Goal: Task Accomplishment & Management: Use online tool/utility

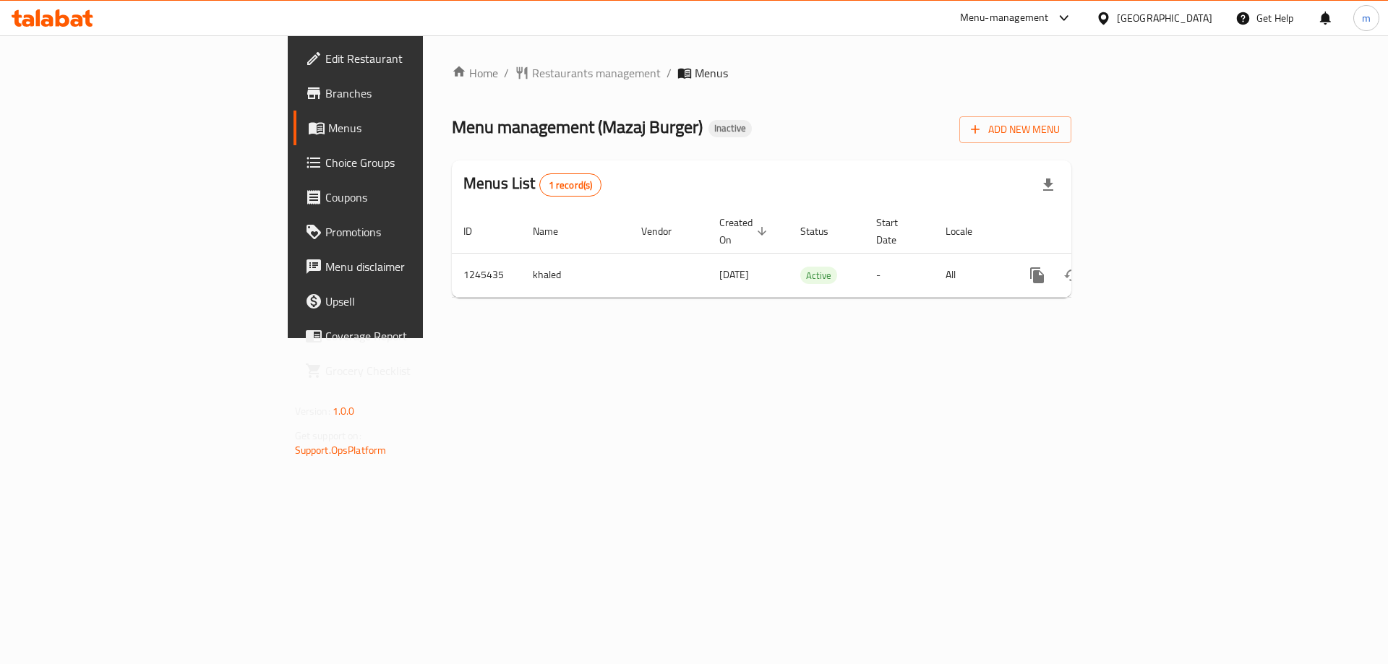
click at [845, 338] on div "Home / Restaurants management / Menus Menu management ( Mazaj Burger ) Inactive…" at bounding box center [761, 186] width 677 height 303
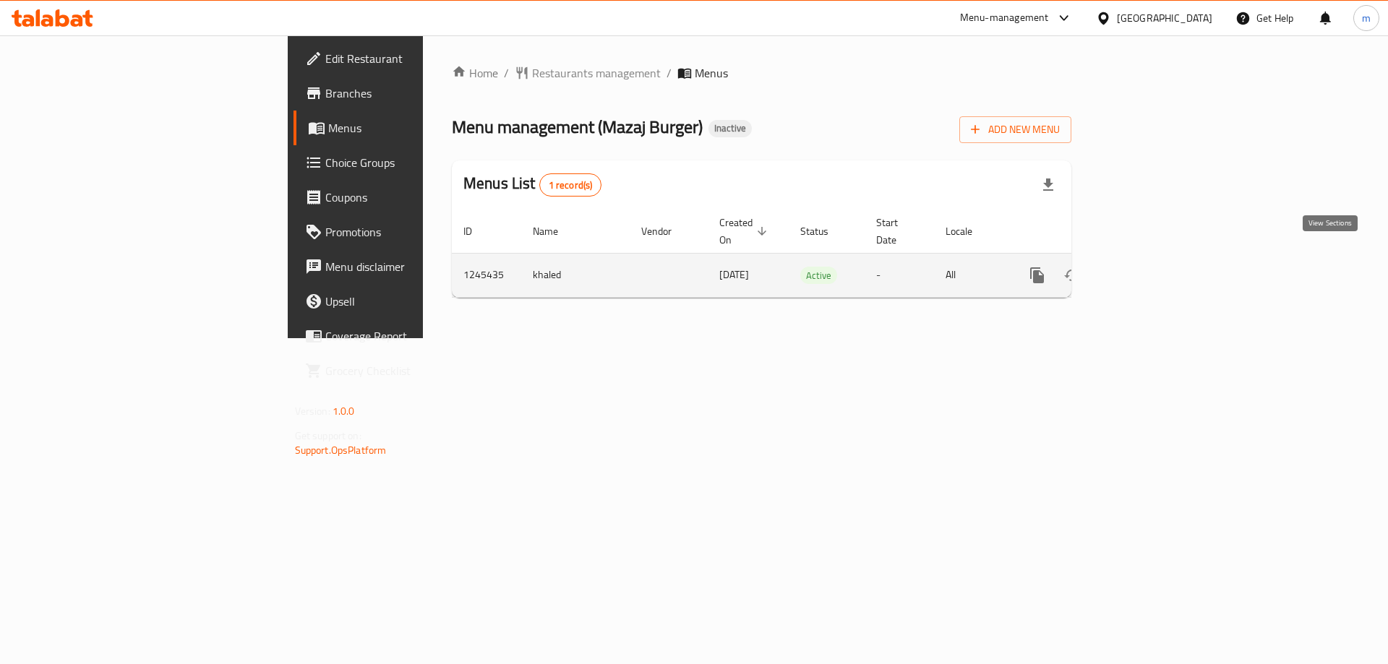
click at [1159, 258] on link "enhanced table" at bounding box center [1141, 275] width 35 height 35
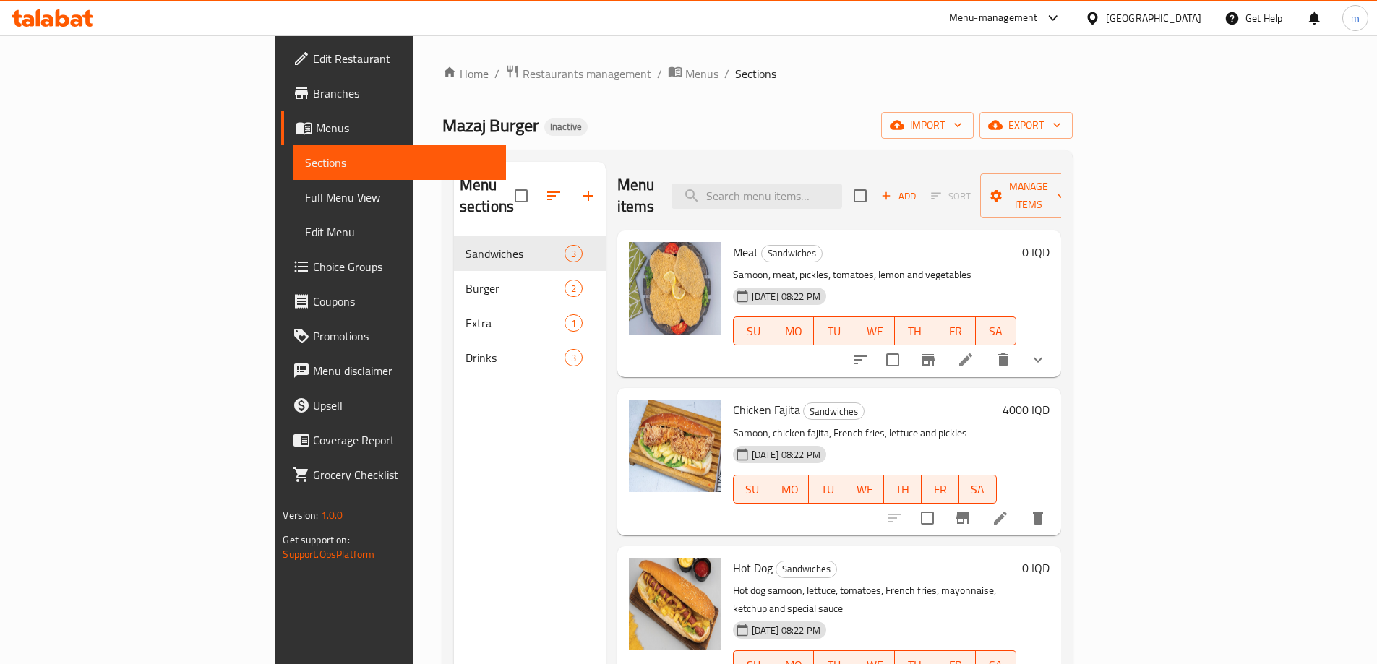
click at [316, 129] on span "Menus" at bounding box center [405, 127] width 178 height 17
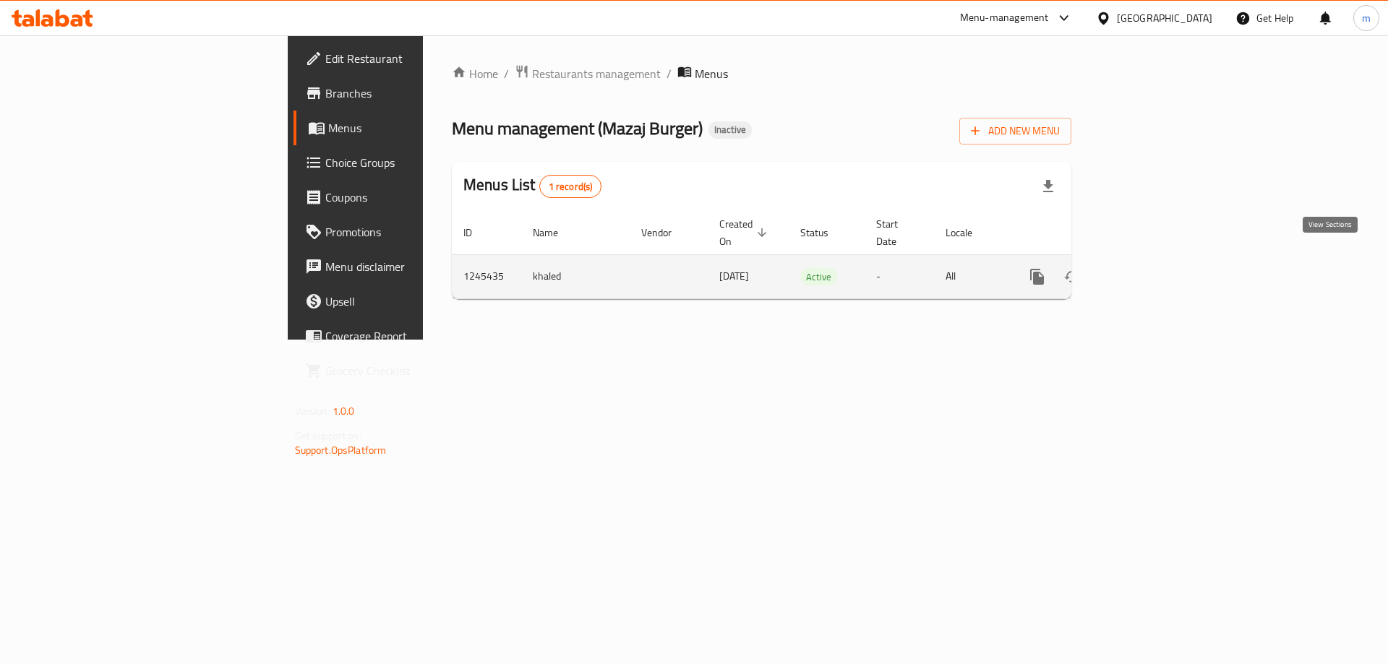
click at [1150, 268] on icon "enhanced table" at bounding box center [1141, 276] width 17 height 17
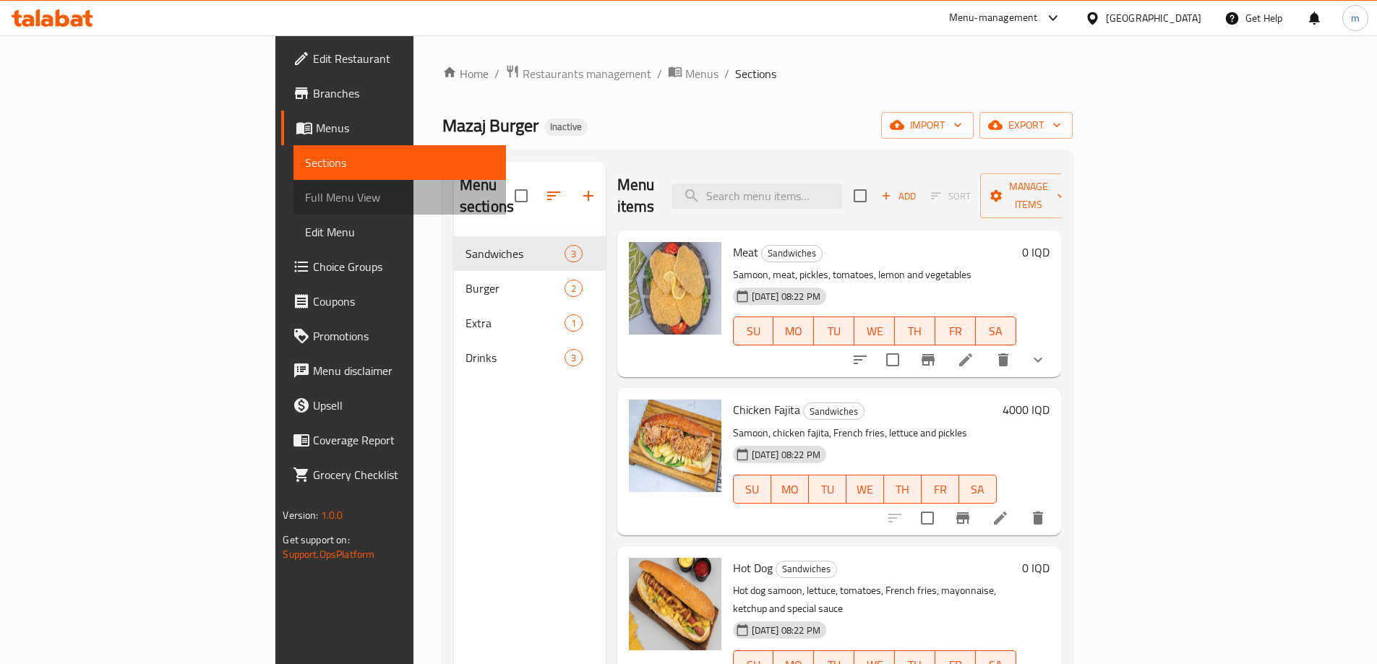
click at [305, 194] on span "Full Menu View" at bounding box center [399, 197] width 189 height 17
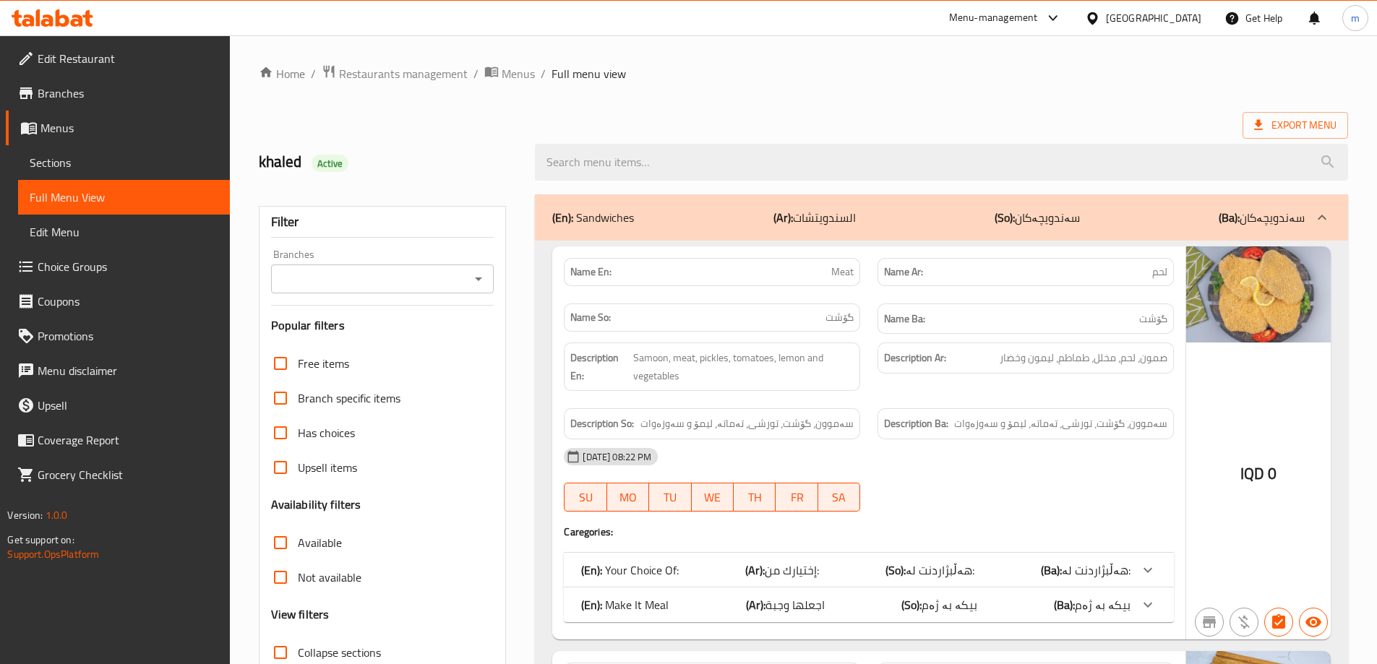
click at [476, 277] on icon "Open" at bounding box center [478, 278] width 17 height 17
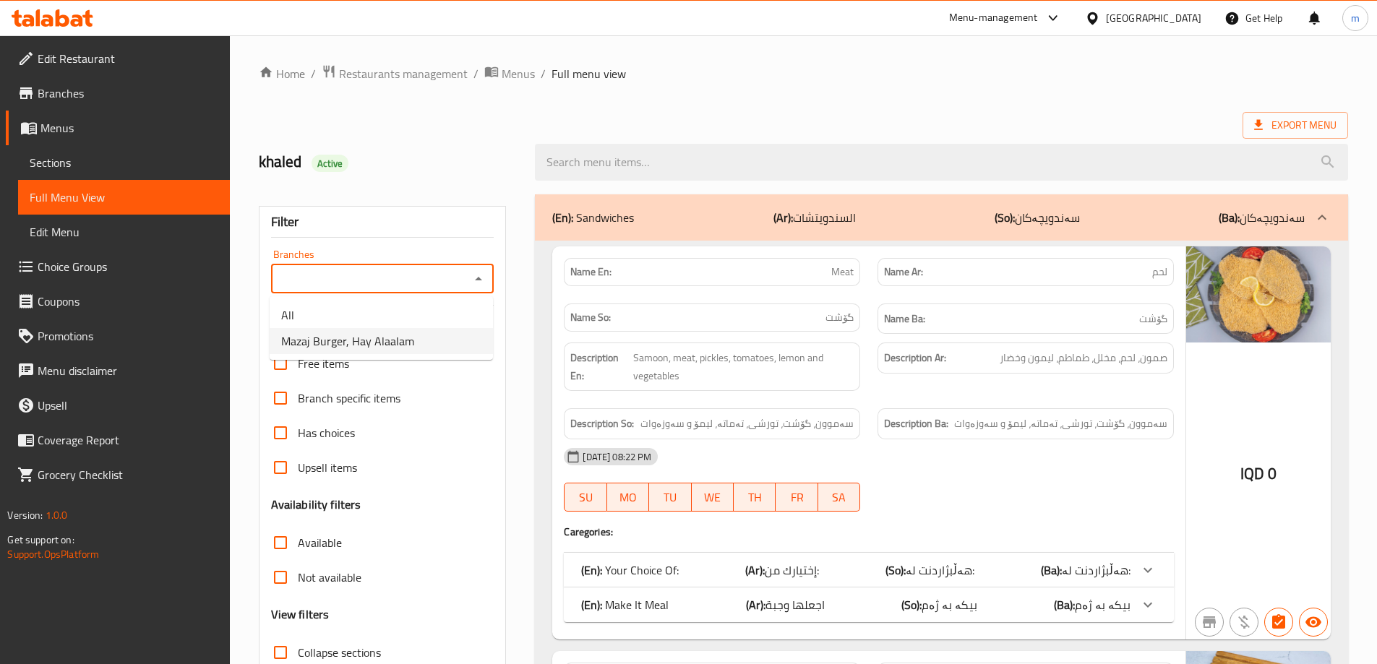
click at [412, 334] on li "Mazaj Burger, Hay Alaalam" at bounding box center [381, 341] width 223 height 26
type input "Mazaj Burger, Hay Alaalam"
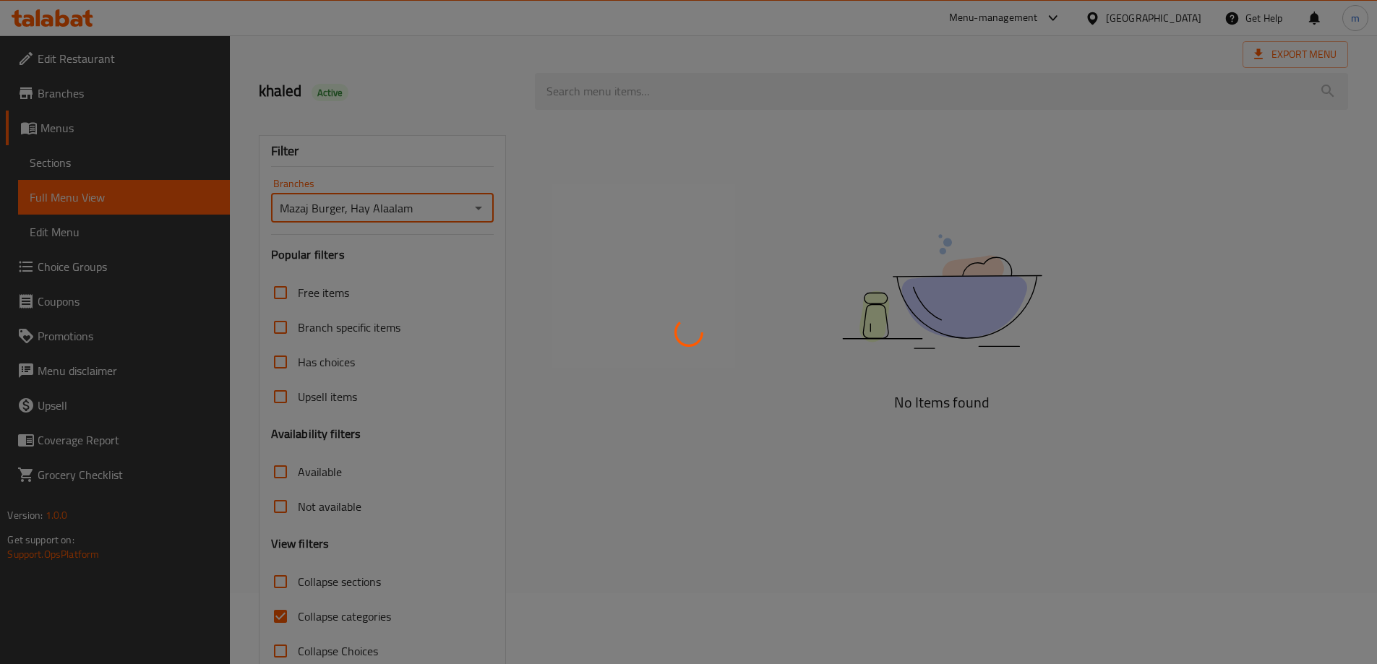
scroll to position [105, 0]
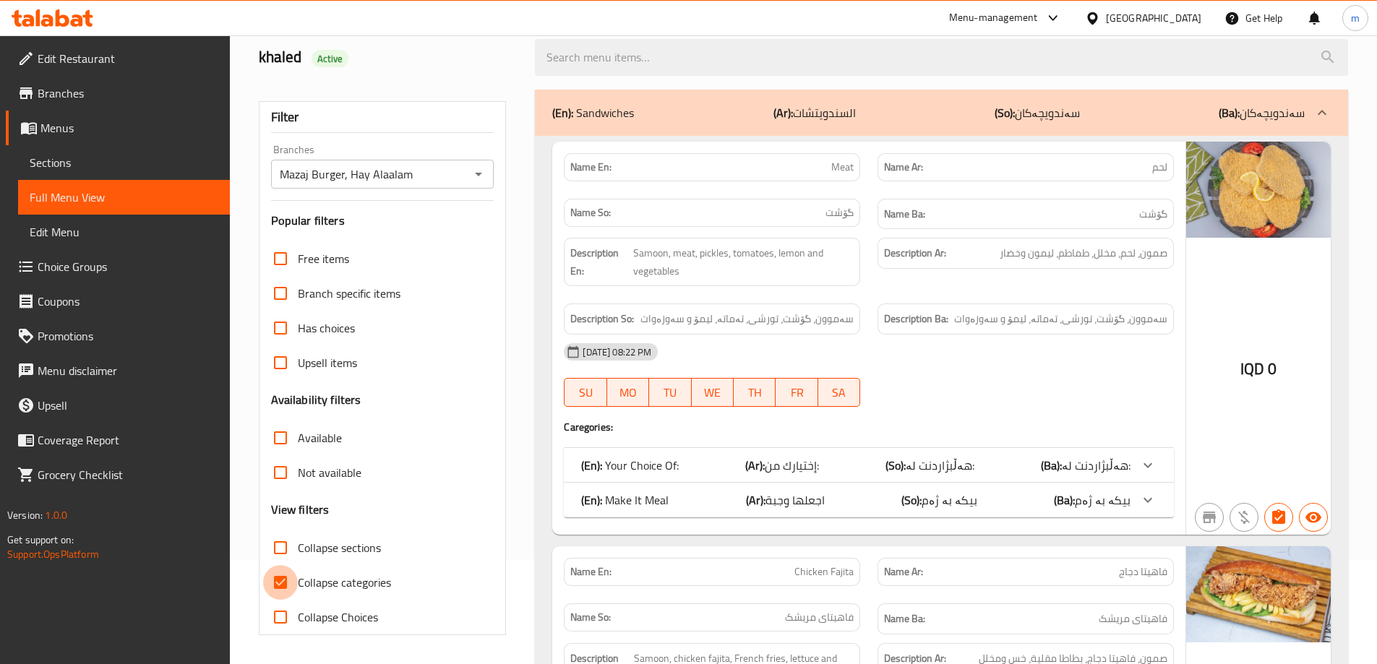
click at [279, 573] on input "Collapse categories" at bounding box center [280, 582] width 35 height 35
checkbox input "false"
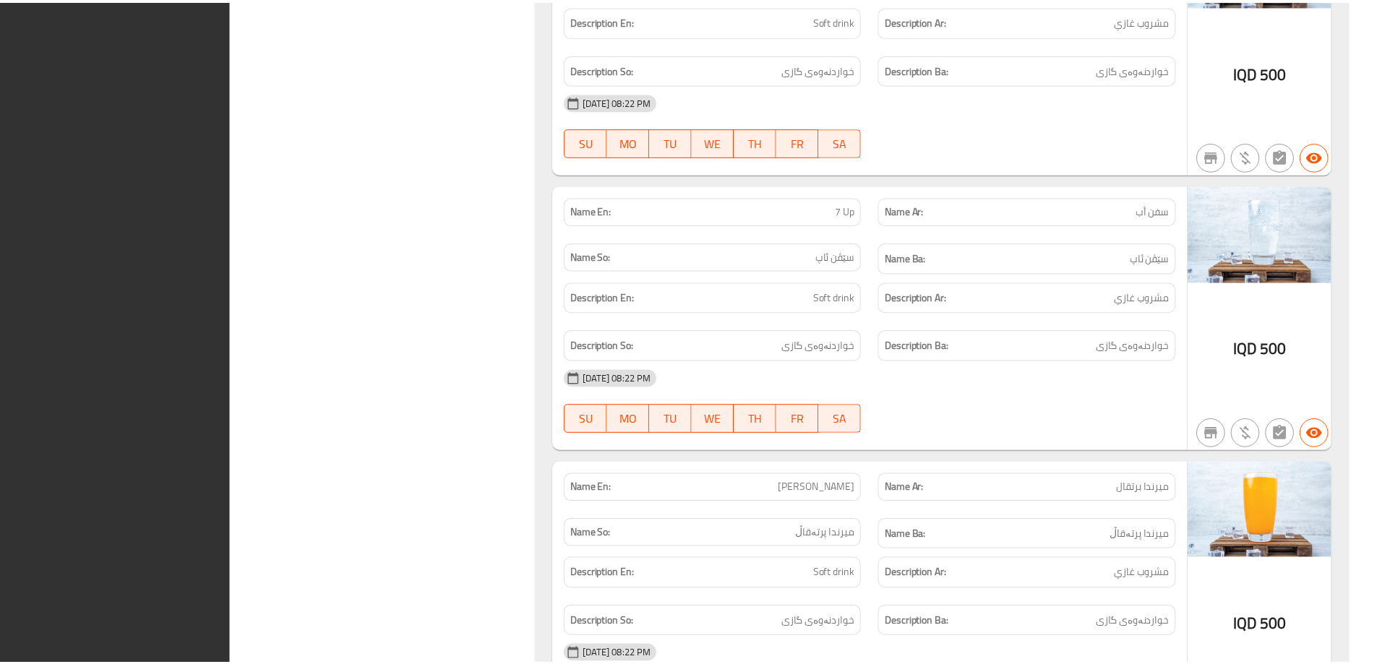
scroll to position [4774, 0]
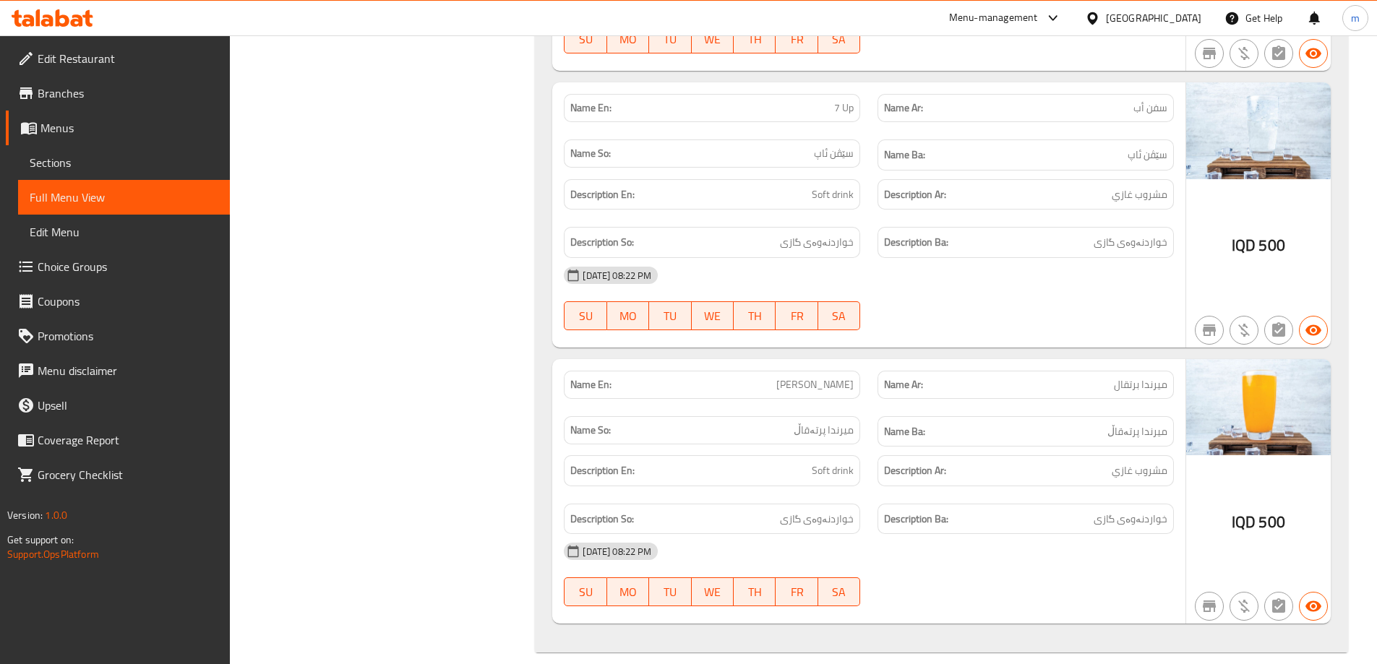
click at [109, 64] on span "Edit Restaurant" at bounding box center [128, 58] width 181 height 17
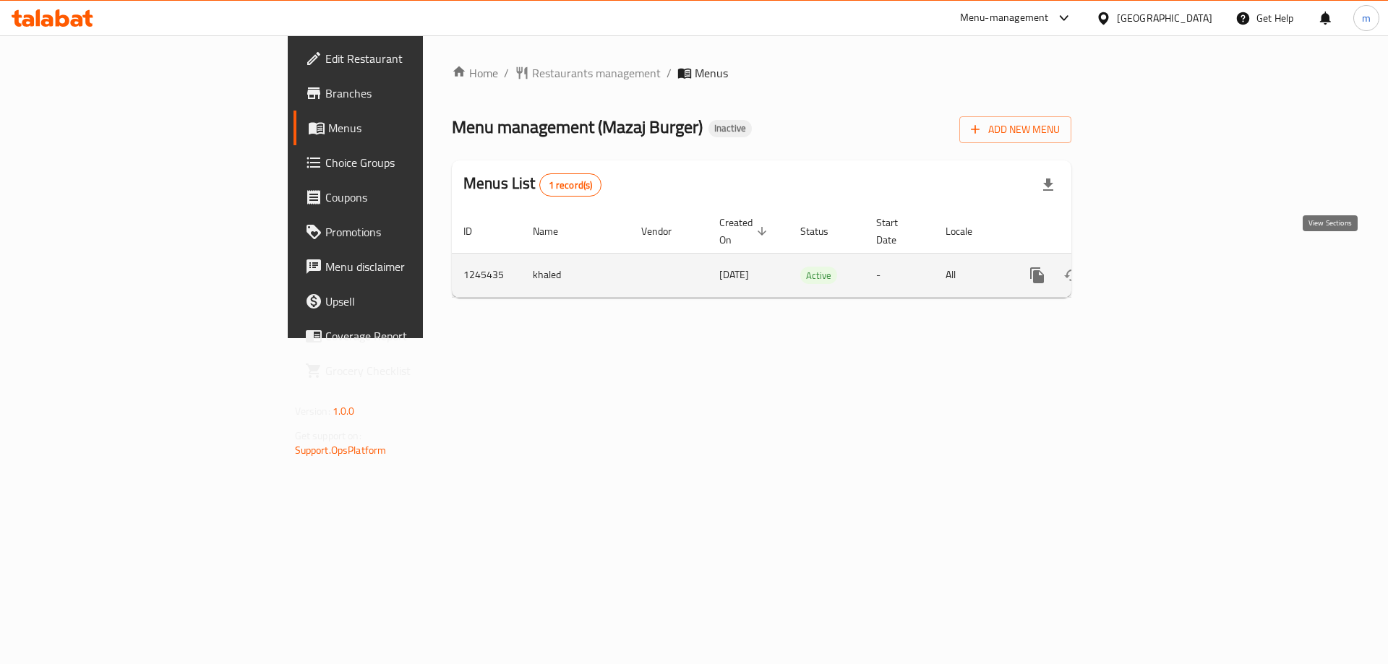
click at [1150, 267] on icon "enhanced table" at bounding box center [1141, 275] width 17 height 17
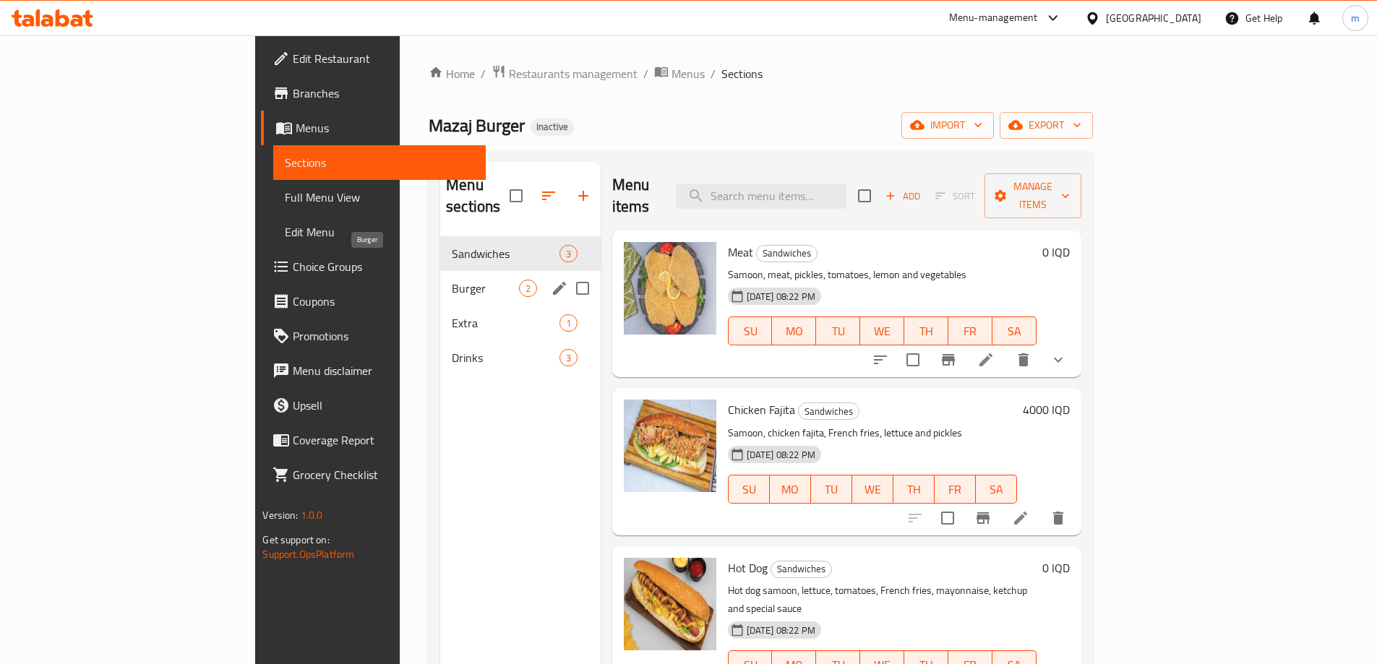
click at [452, 280] on span "Burger" at bounding box center [485, 288] width 67 height 17
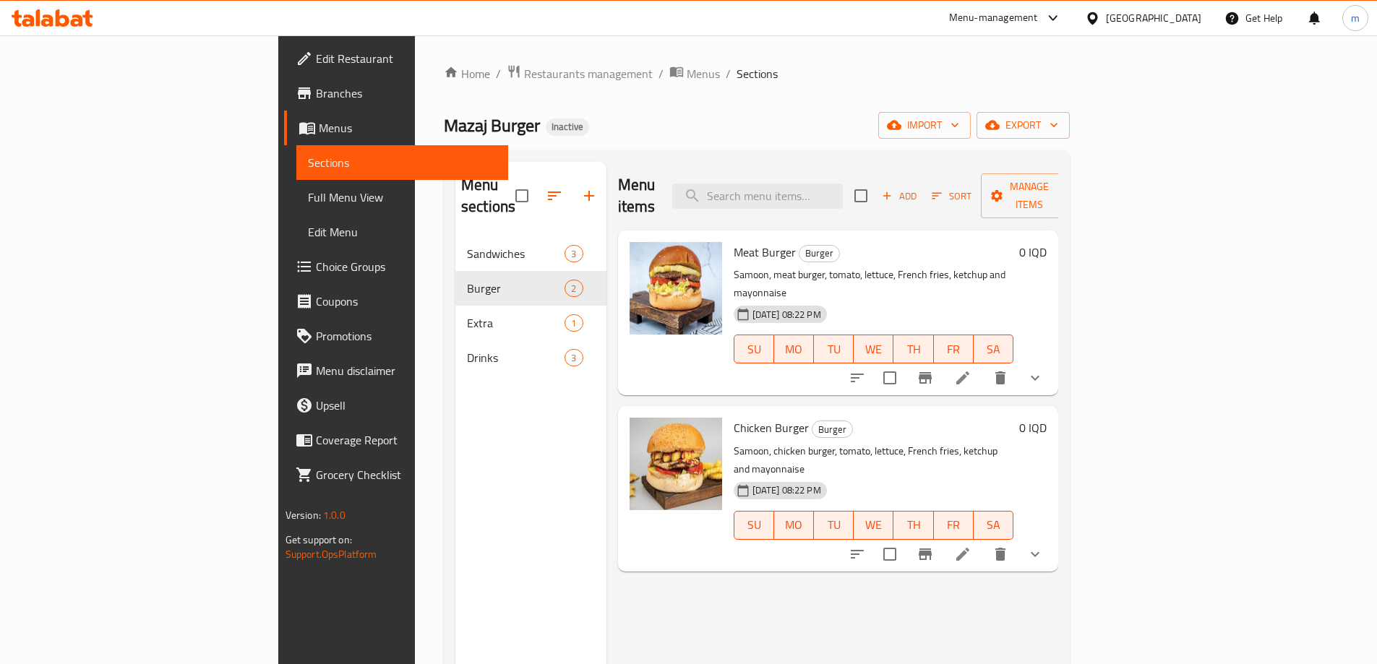
click at [308, 191] on span "Full Menu View" at bounding box center [402, 197] width 189 height 17
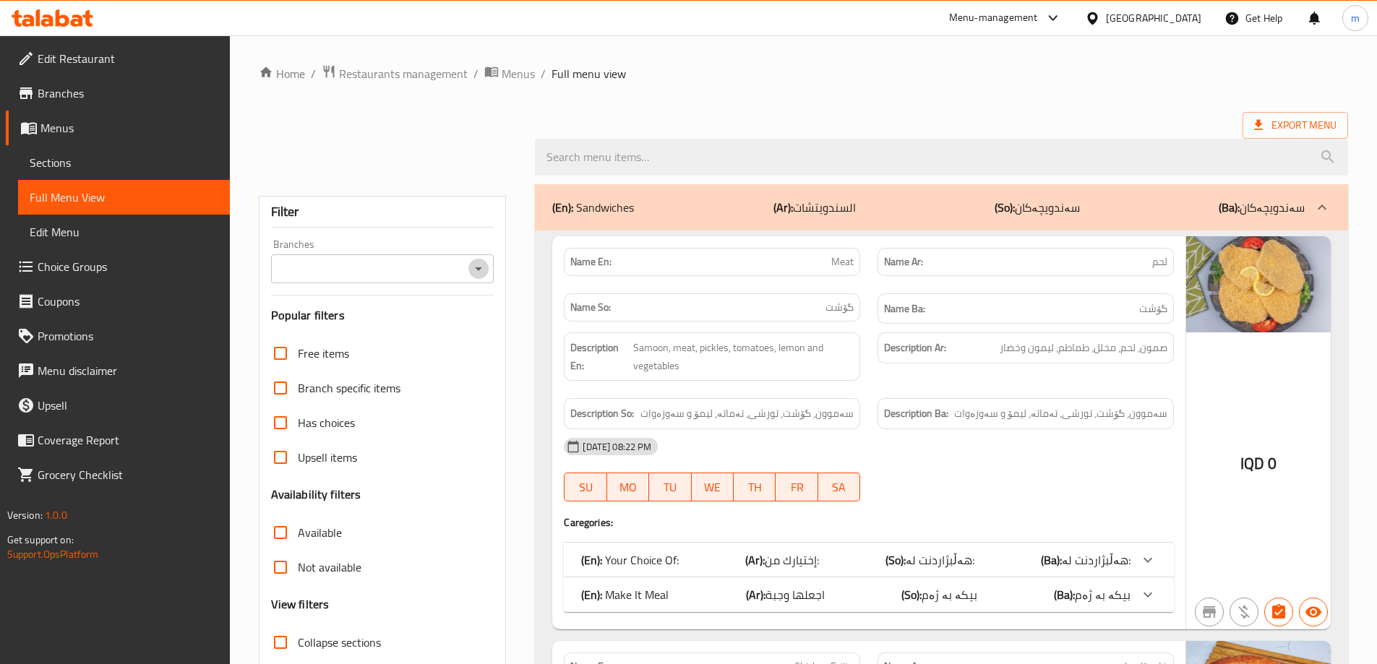
click at [485, 269] on icon "Open" at bounding box center [478, 268] width 17 height 17
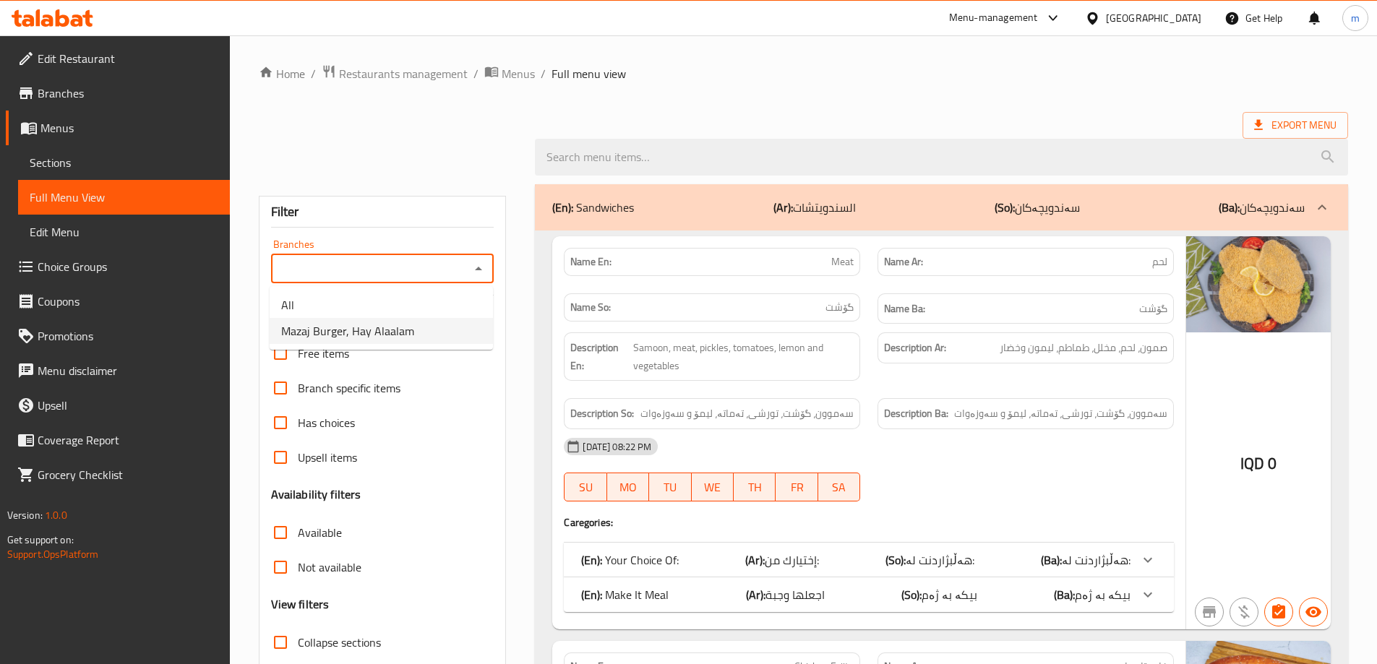
click at [381, 338] on span "Mazaj Burger, Hay Alaalam" at bounding box center [347, 330] width 133 height 17
type input "Mazaj Burger, Hay Alaalam"
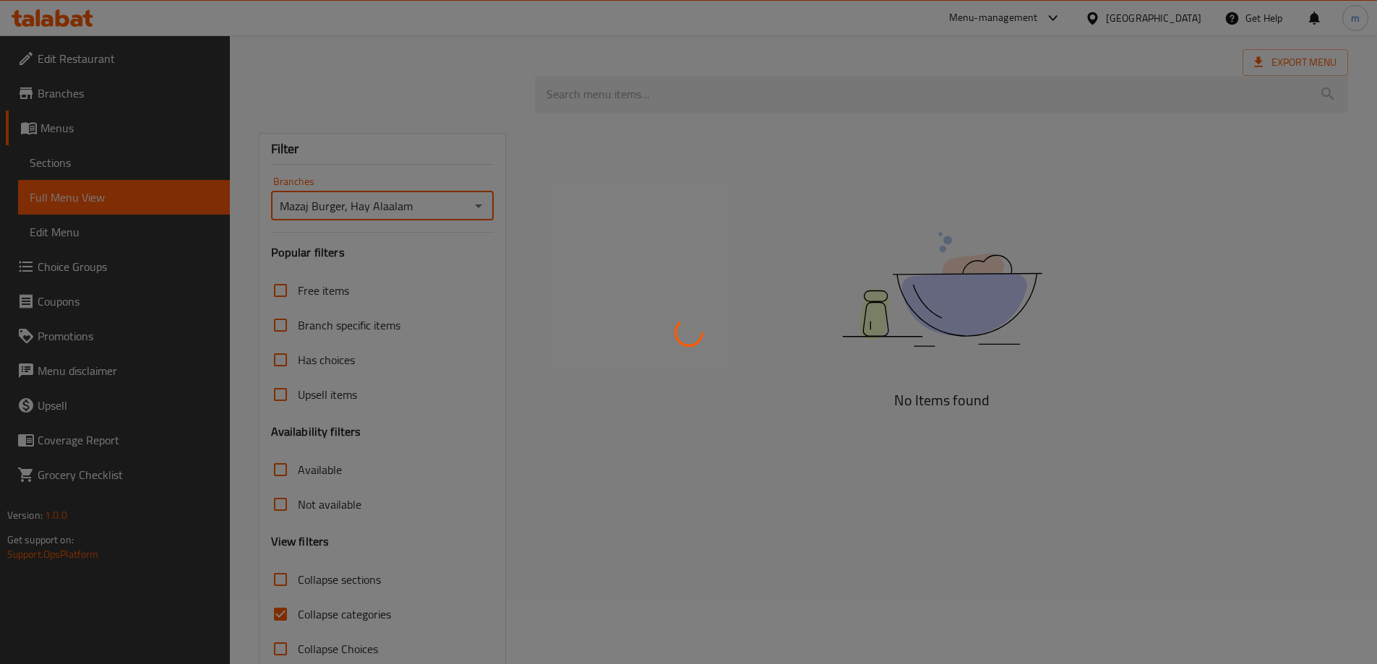
scroll to position [95, 0]
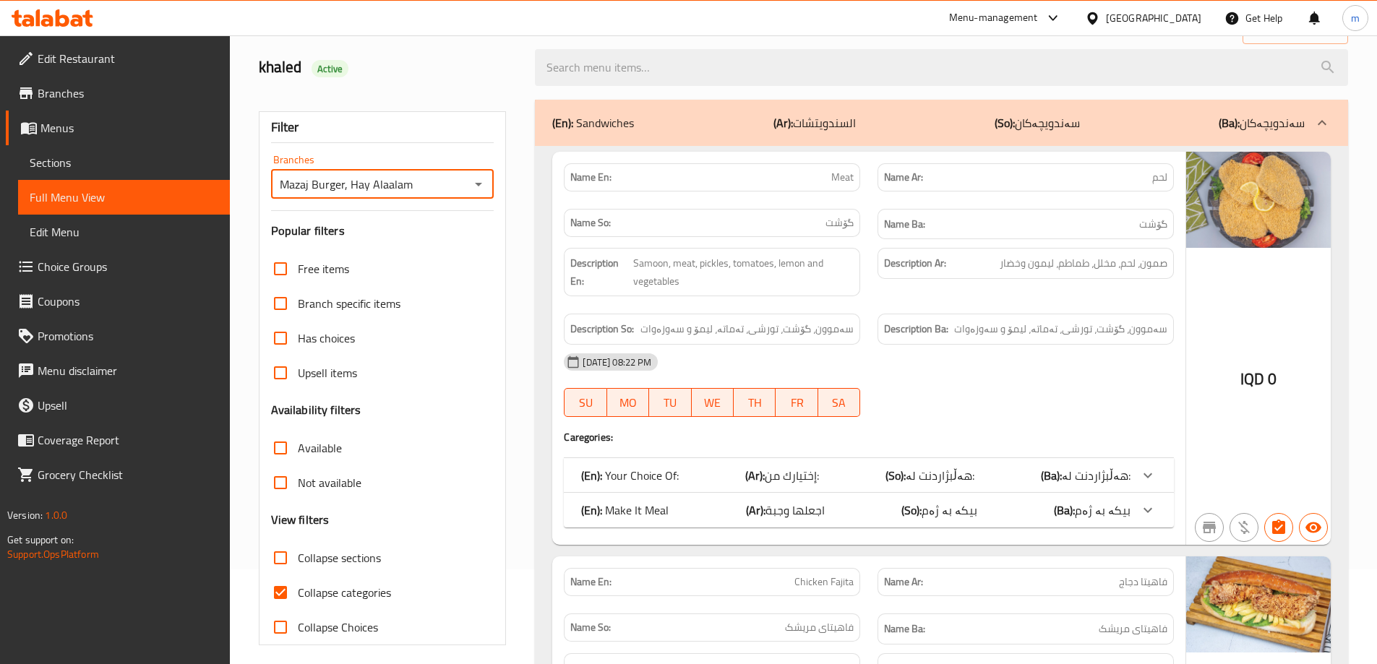
click at [281, 590] on input "Collapse categories" at bounding box center [280, 592] width 35 height 35
checkbox input "false"
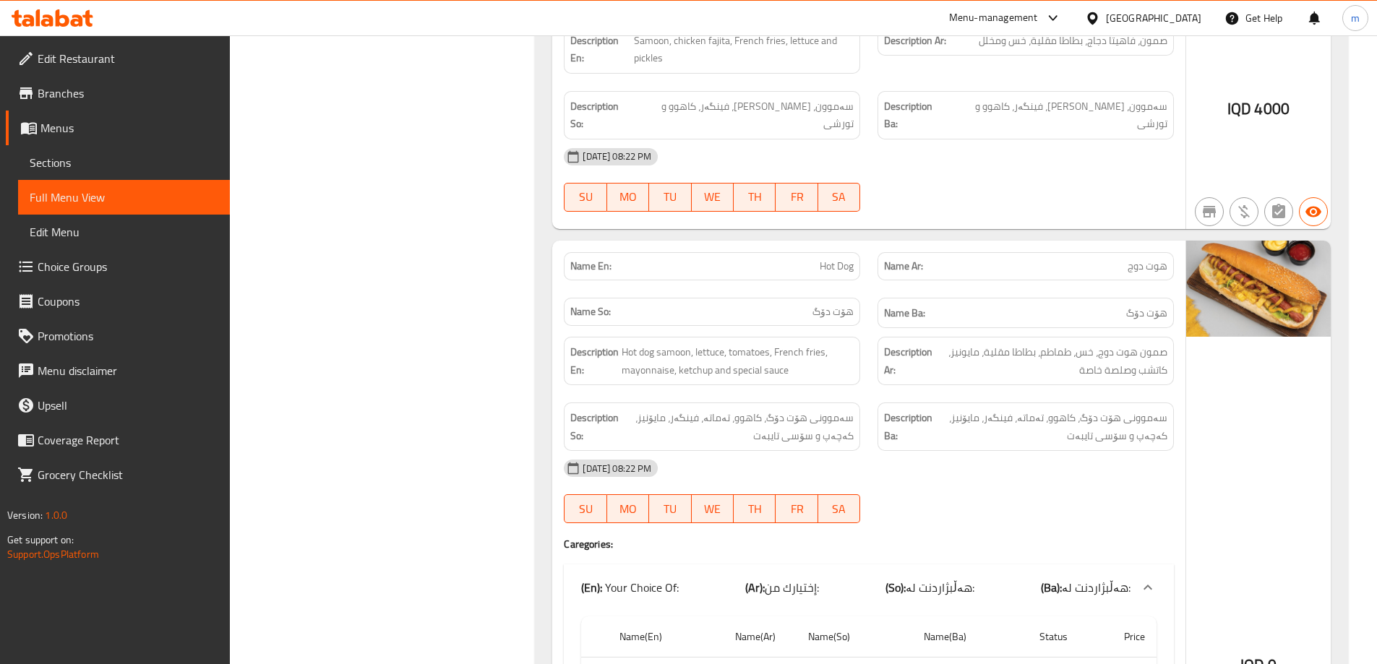
scroll to position [1179, 0]
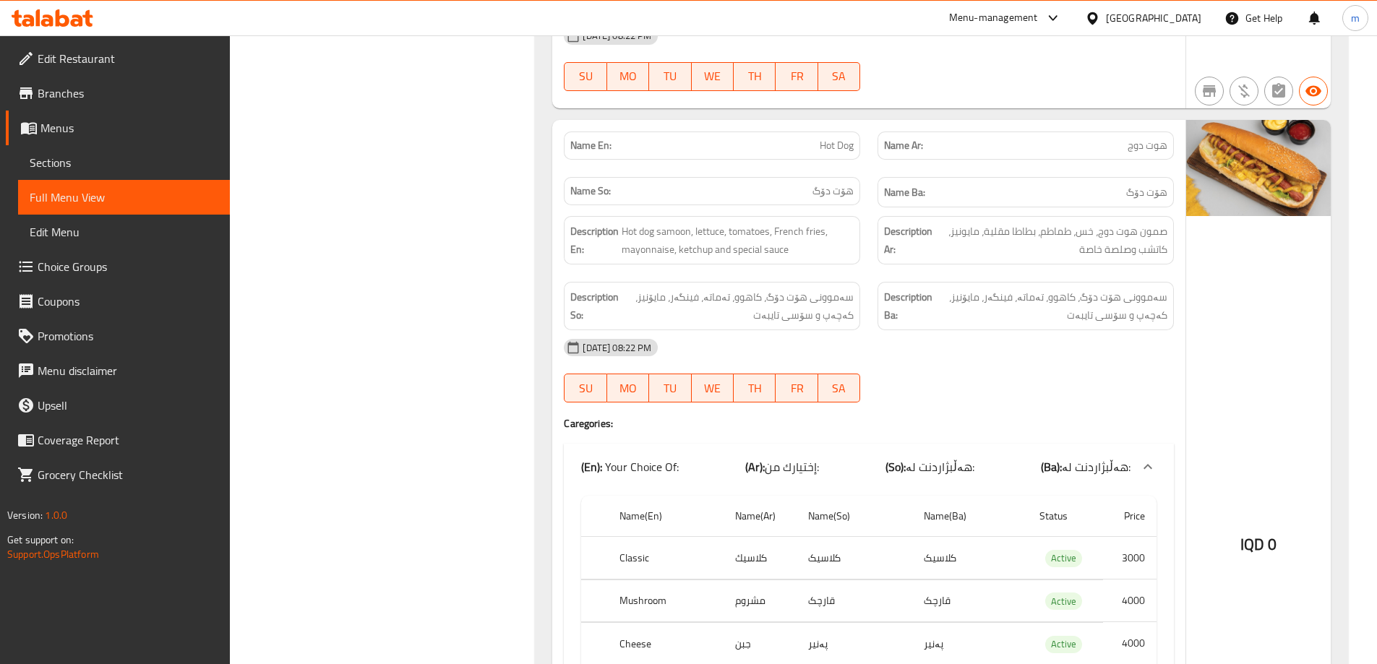
drag, startPoint x: 737, startPoint y: 546, endPoint x: 632, endPoint y: 612, distance: 124.0
click at [737, 546] on td "كلاسيك" at bounding box center [760, 558] width 73 height 43
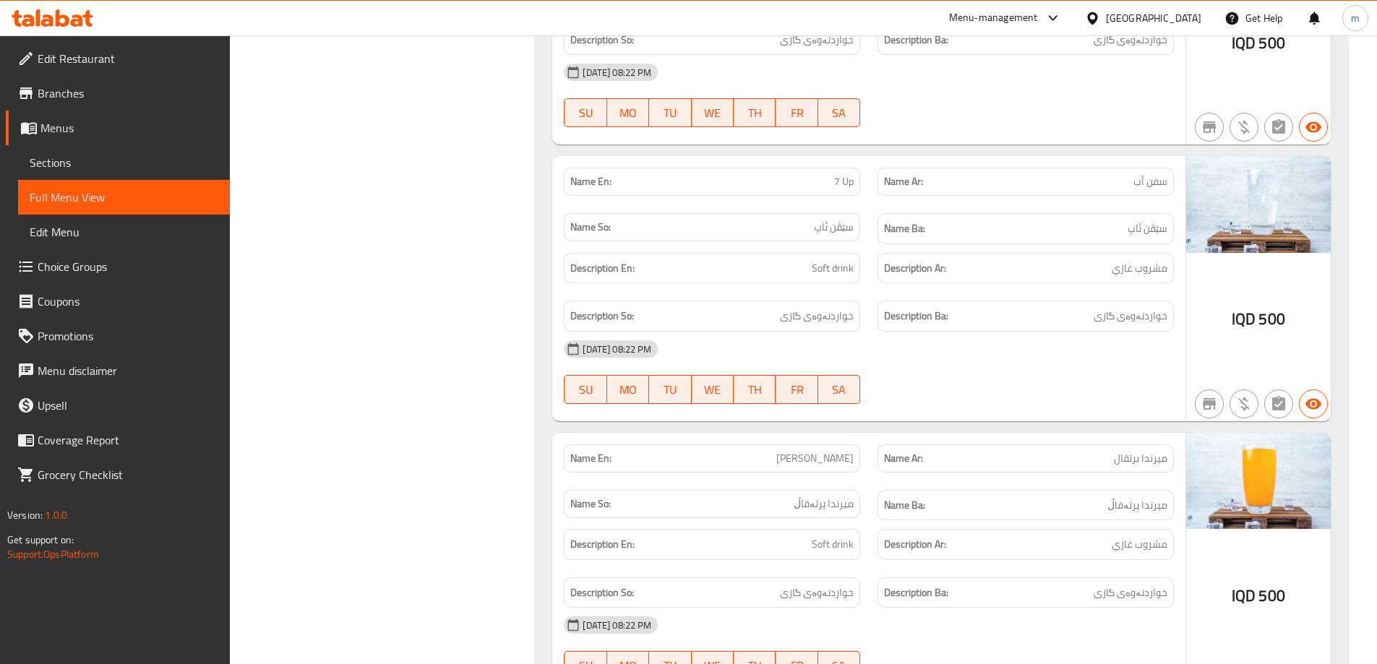
scroll to position [4774, 0]
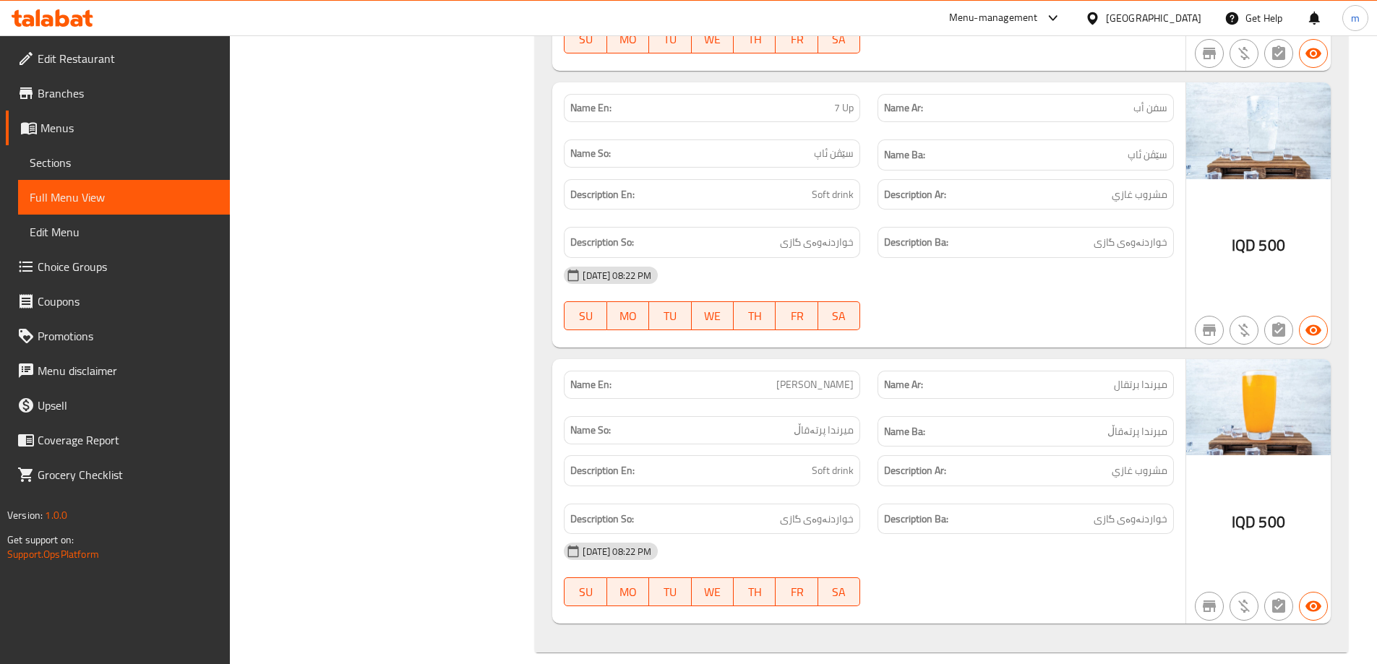
click at [938, 260] on div "19-08-2024 08:22 PM" at bounding box center [868, 275] width 627 height 35
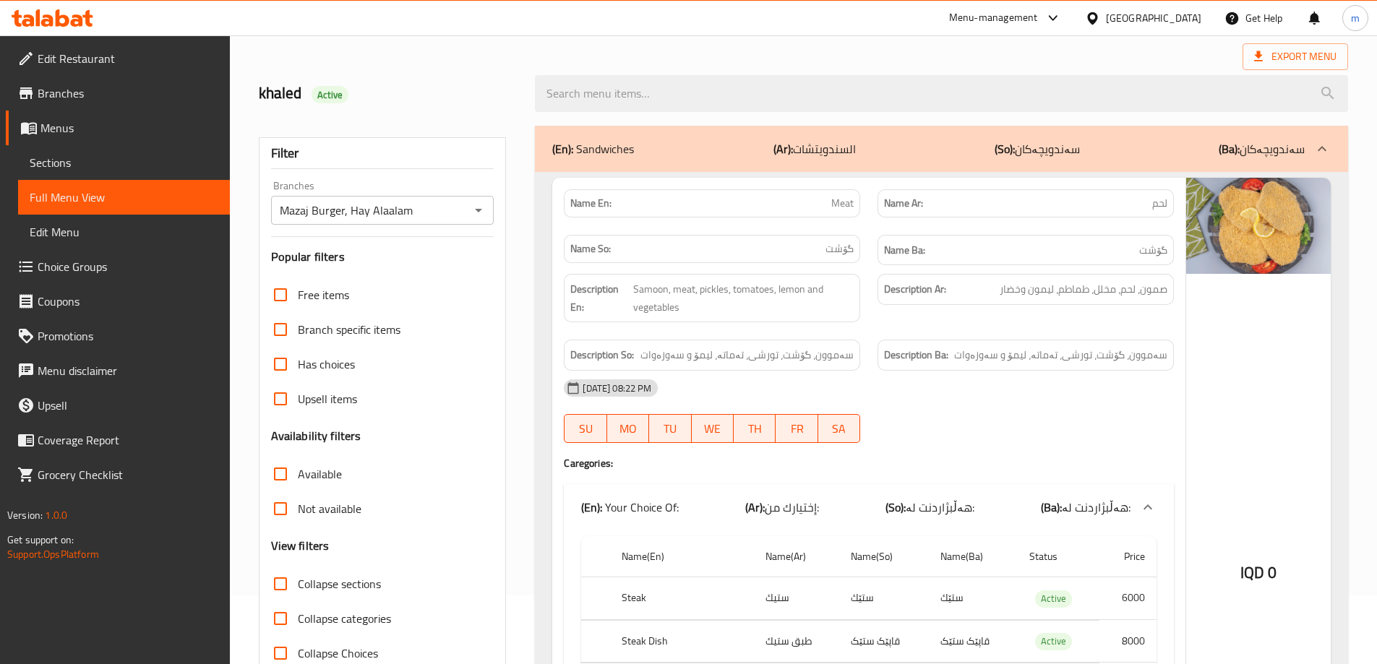
scroll to position [121, 0]
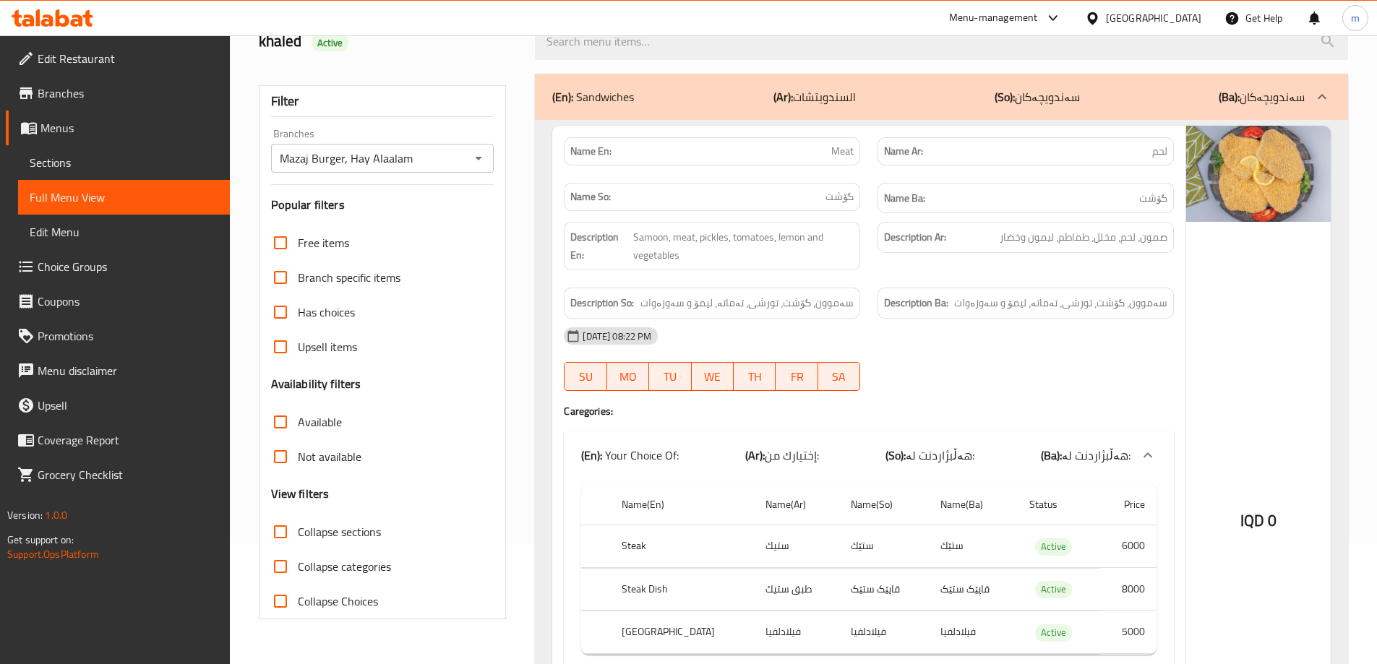
click at [126, 166] on span "Sections" at bounding box center [124, 162] width 189 height 17
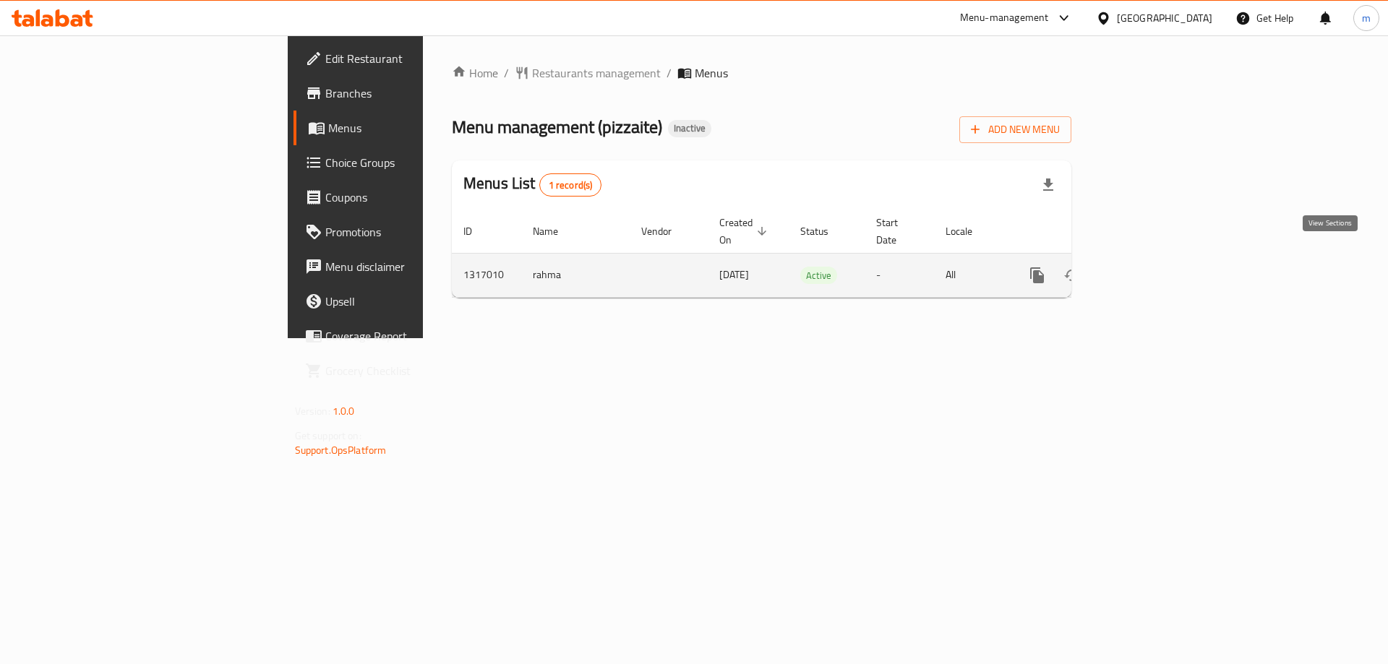
click at [1150, 267] on icon "enhanced table" at bounding box center [1141, 275] width 17 height 17
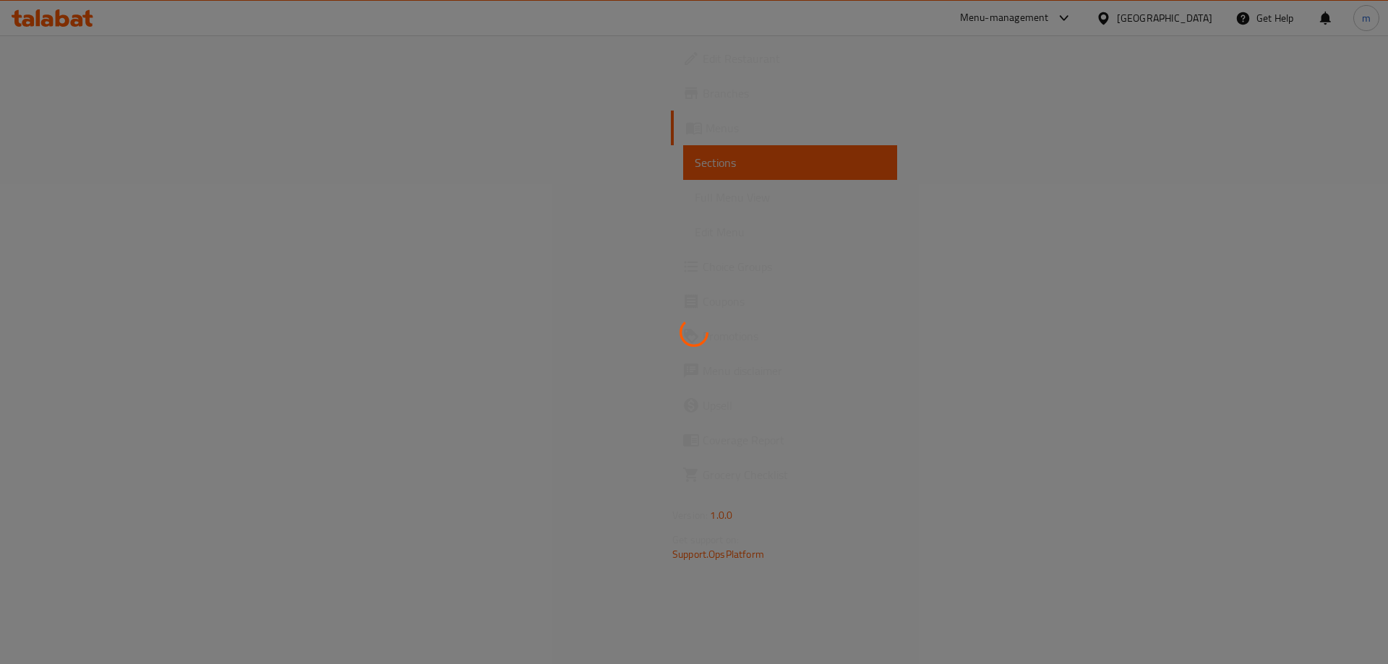
click at [76, 193] on div at bounding box center [694, 332] width 1388 height 664
click at [76, 194] on div at bounding box center [694, 332] width 1388 height 664
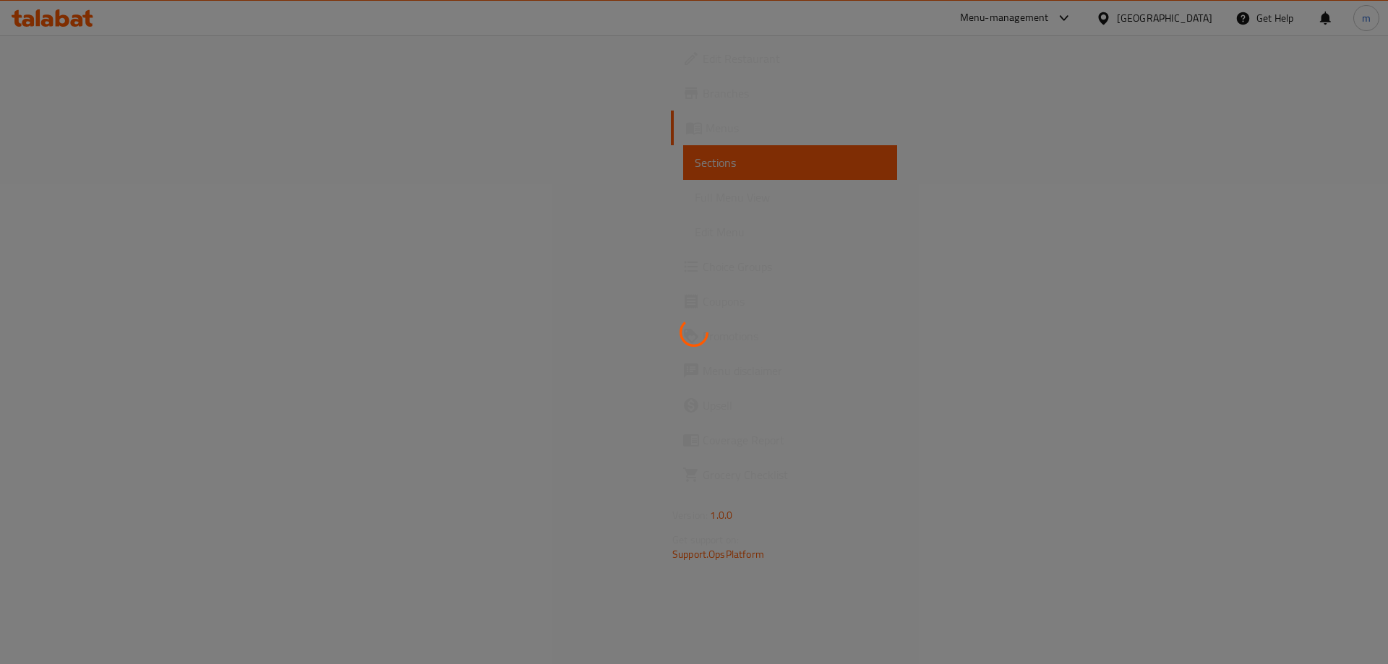
click at [76, 194] on div at bounding box center [694, 332] width 1388 height 664
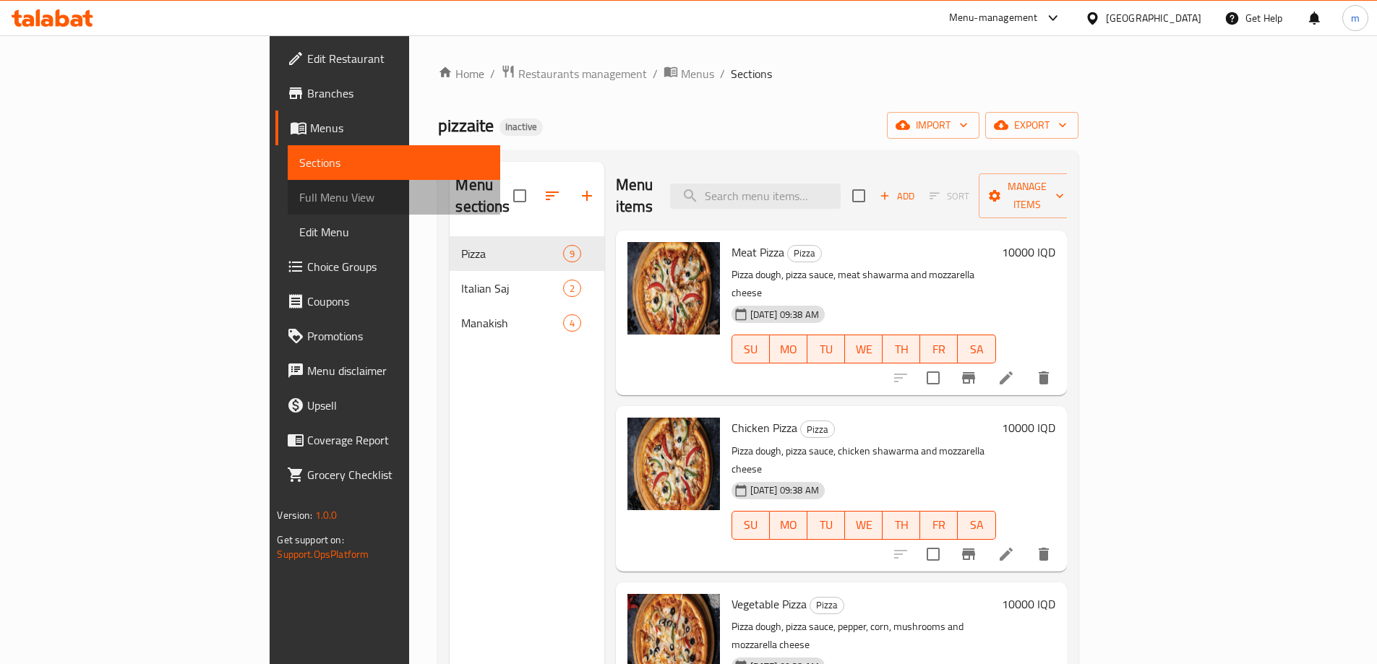
click at [299, 194] on span "Full Menu View" at bounding box center [393, 197] width 189 height 17
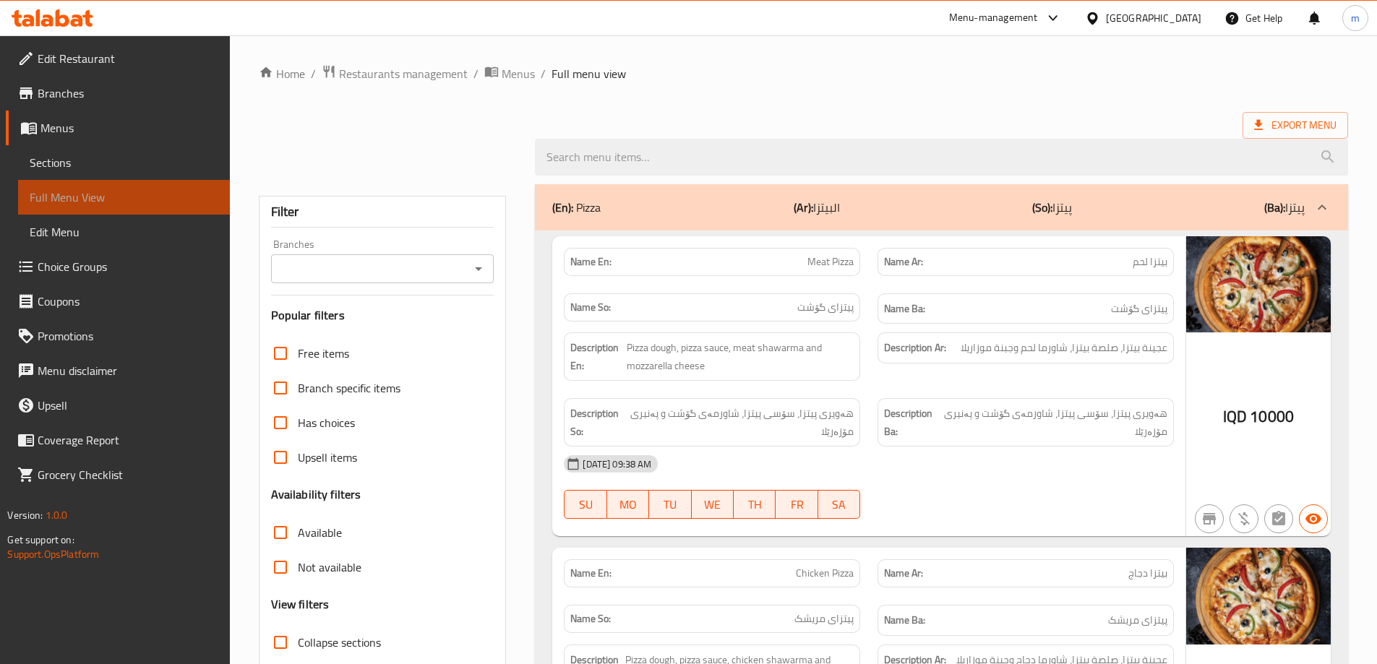
click at [76, 194] on span "Full Menu View" at bounding box center [124, 197] width 189 height 17
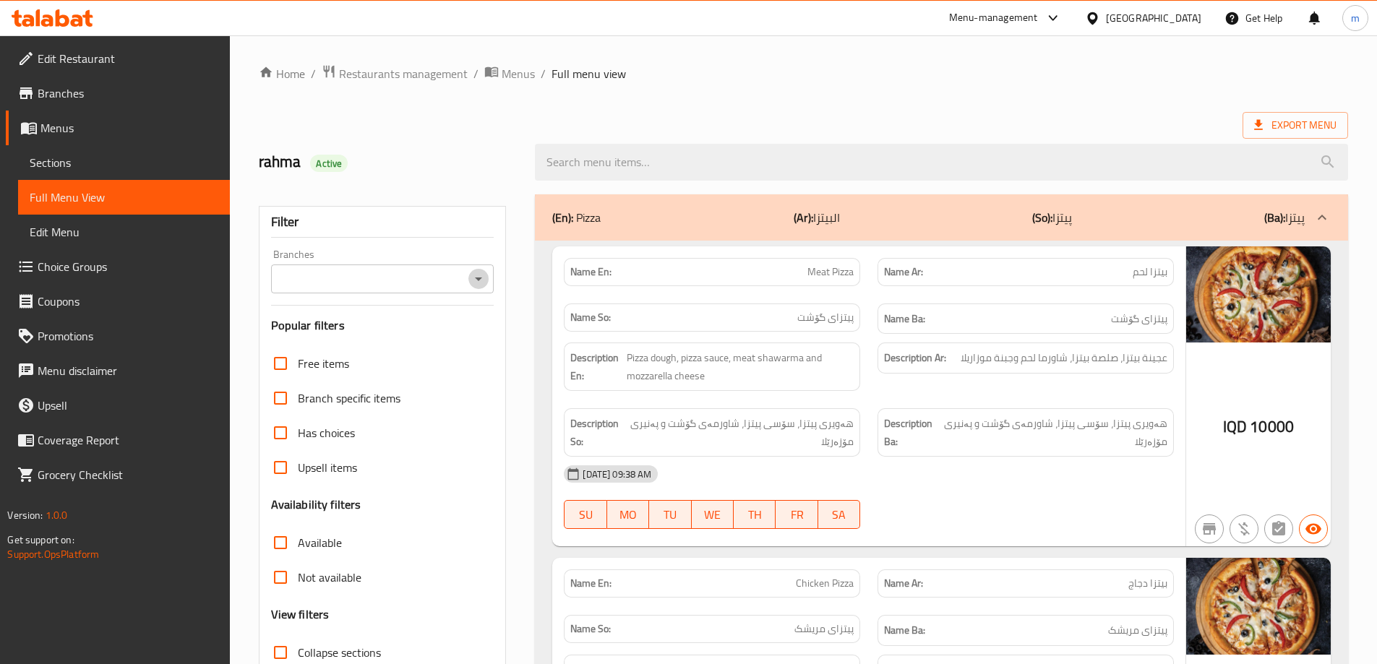
click at [468, 277] on button "Open" at bounding box center [478, 279] width 20 height 20
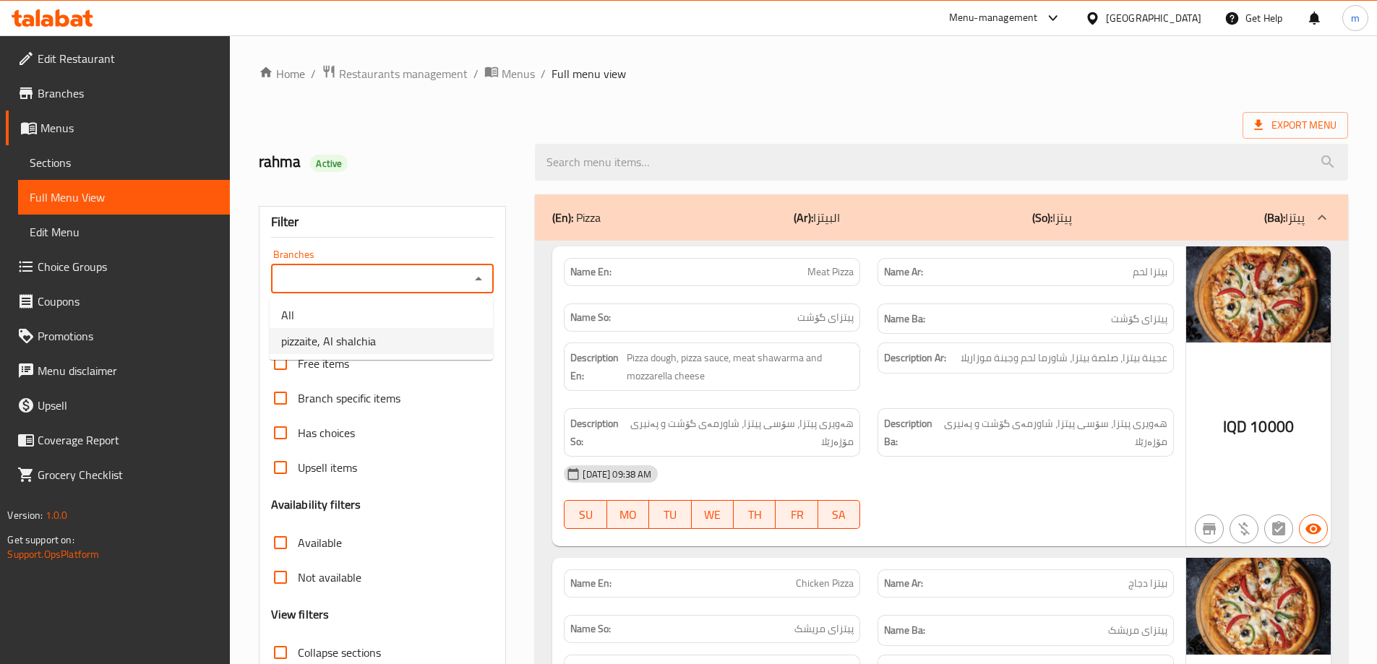
click at [417, 334] on li "pizzaite, Al shalchia" at bounding box center [381, 341] width 223 height 26
type input "pizzaite, Al shalchia"
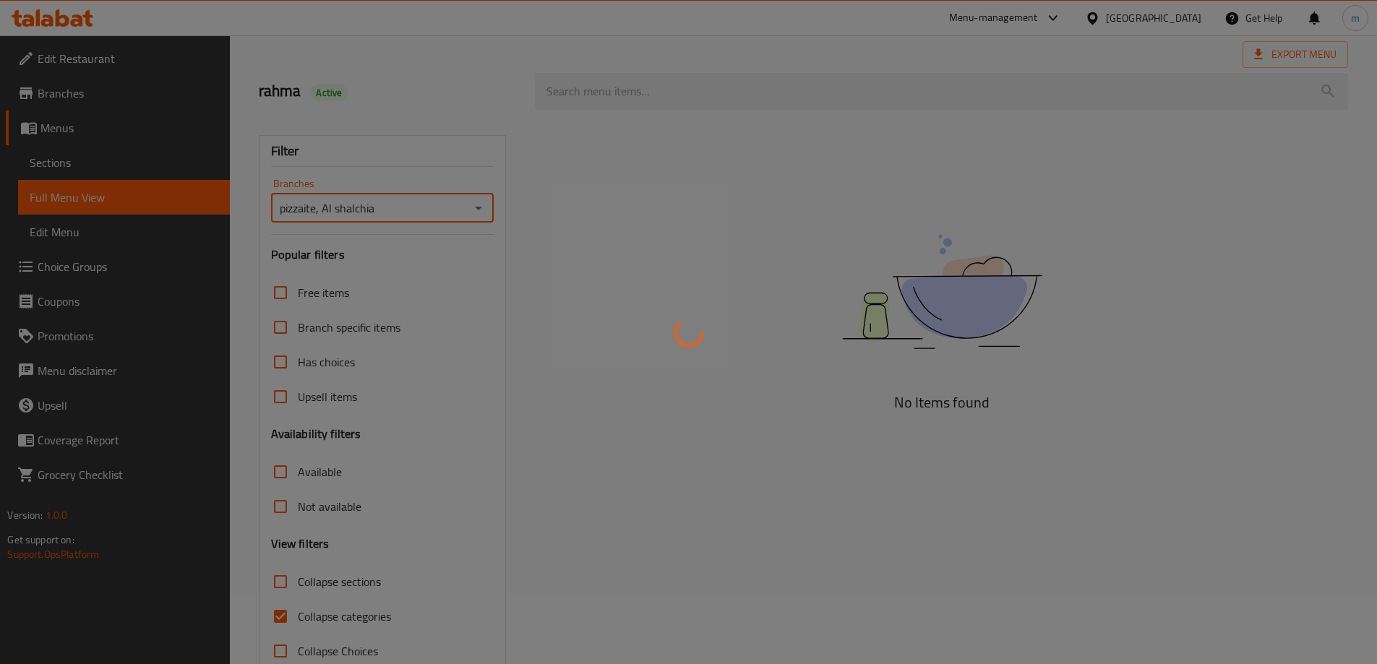
scroll to position [105, 0]
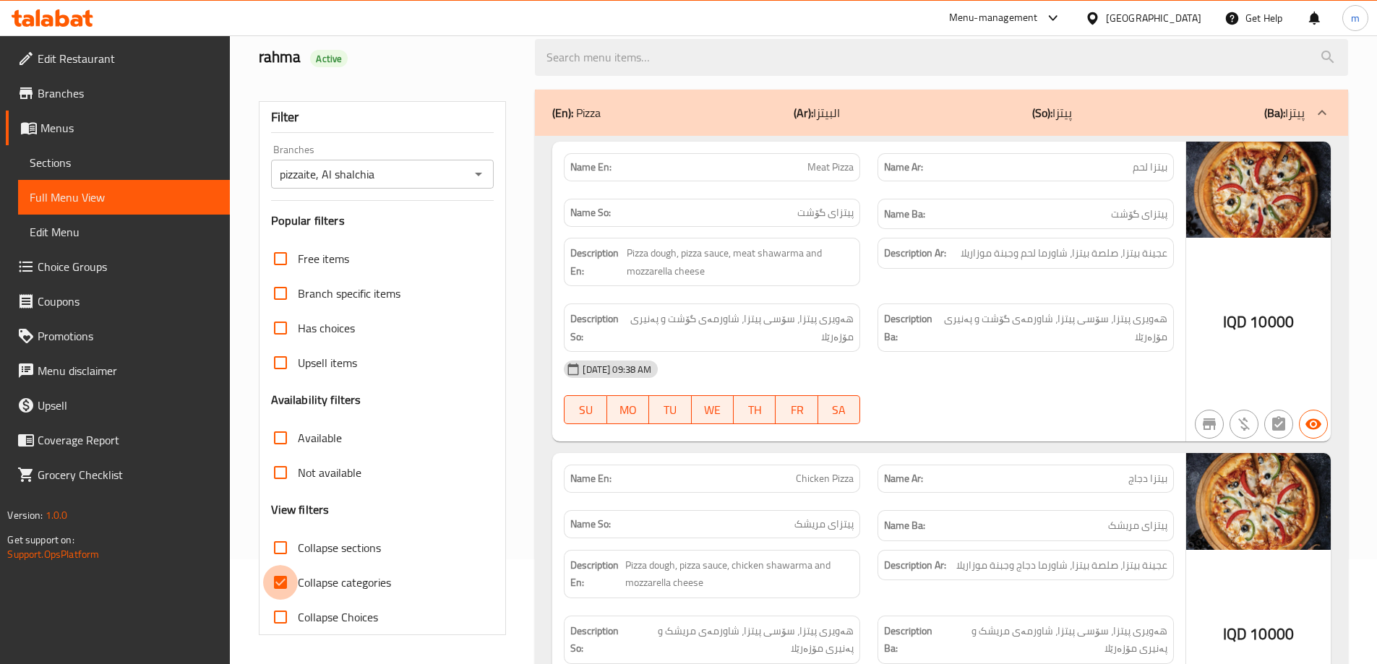
click at [281, 582] on input "Collapse categories" at bounding box center [280, 582] width 35 height 35
checkbox input "false"
click at [773, 295] on div "Description So: هەویری پیتزا، سۆسی پیتزا، شاورمەی گۆشت و پەنیری مۆزەرێلا" at bounding box center [712, 328] width 314 height 66
